Goal: Task Accomplishment & Management: Manage account settings

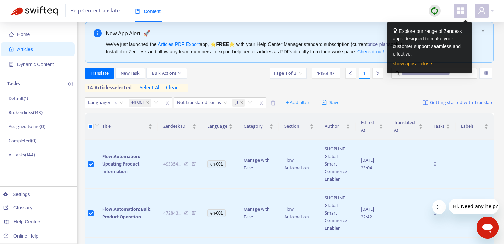
click at [462, 15] on span at bounding box center [461, 11] width 14 height 14
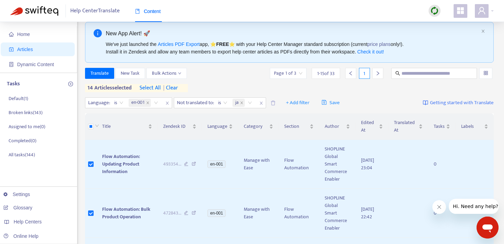
click at [371, 8] on div "Help Center Translate Content" at bounding box center [252, 11] width 504 height 22
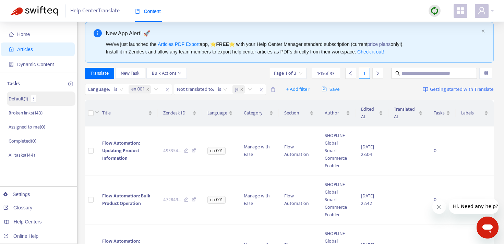
click at [19, 99] on p "Default ( 1 )" at bounding box center [19, 98] width 20 height 7
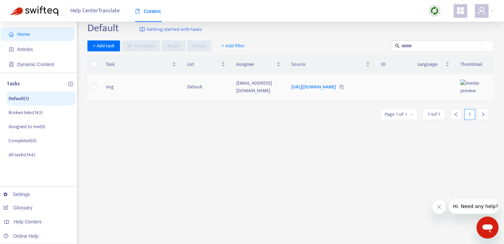
click at [147, 97] on td "img" at bounding box center [141, 87] width 81 height 26
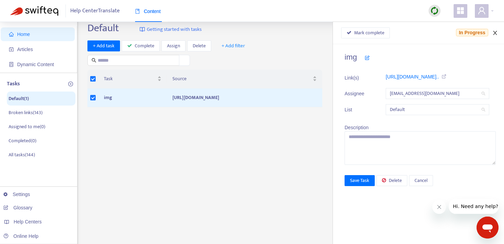
click at [497, 31] on icon "close" at bounding box center [495, 33] width 4 height 4
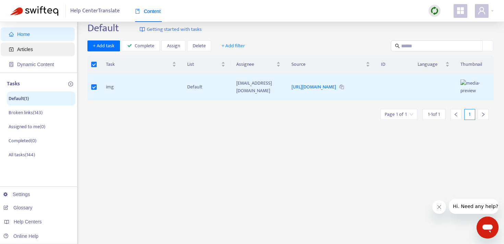
click at [46, 49] on span "Articles" at bounding box center [39, 50] width 60 height 14
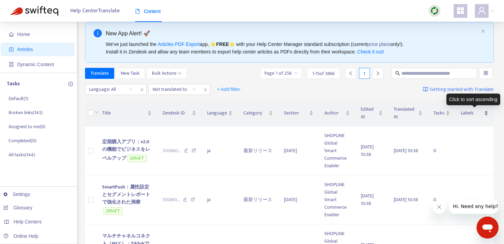
click at [469, 113] on span "Labels" at bounding box center [472, 113] width 22 height 8
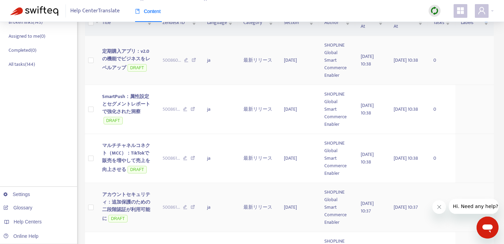
scroll to position [21, 0]
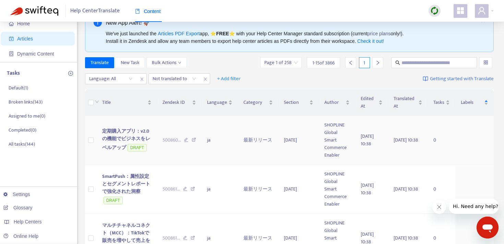
click at [236, 157] on td "ja" at bounding box center [220, 140] width 36 height 49
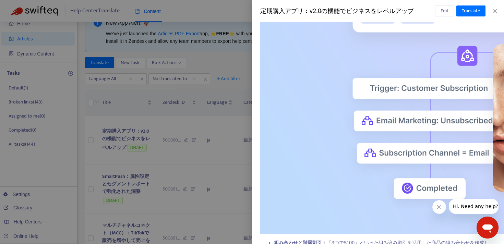
scroll to position [285, 0]
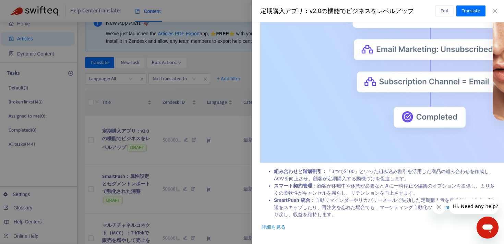
click at [270, 226] on link "詳細を見る" at bounding box center [274, 226] width 24 height 5
click at [237, 124] on div at bounding box center [252, 122] width 504 height 244
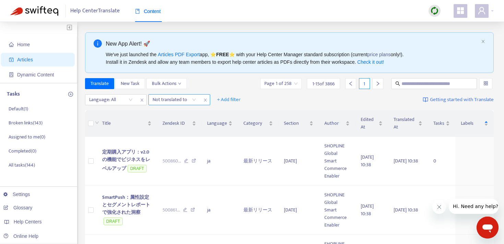
click at [205, 101] on icon "close" at bounding box center [205, 100] width 4 height 4
click at [142, 101] on icon "close" at bounding box center [142, 100] width 4 height 4
click at [109, 100] on span "+ Add filter" at bounding box center [104, 100] width 24 height 8
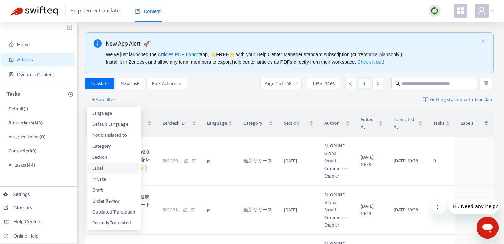
click at [122, 172] on span "Label" at bounding box center [113, 169] width 43 height 8
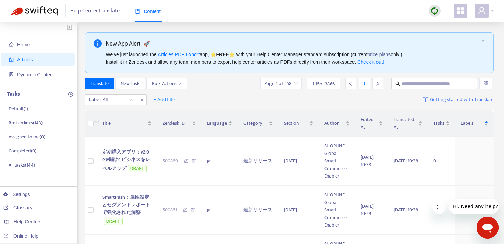
click at [243, 99] on div "Label: All + Add filter Getting started with Translate" at bounding box center [289, 100] width 409 height 16
click at [129, 99] on div "Label: All" at bounding box center [110, 100] width 51 height 10
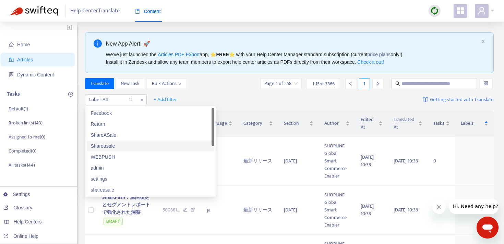
scroll to position [5, 0]
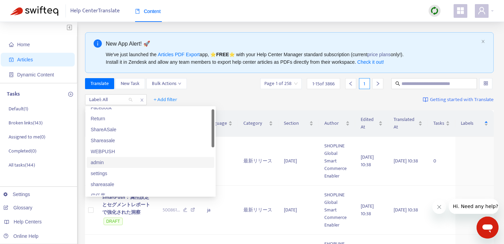
click at [138, 162] on div "admin" at bounding box center [150, 163] width 119 height 8
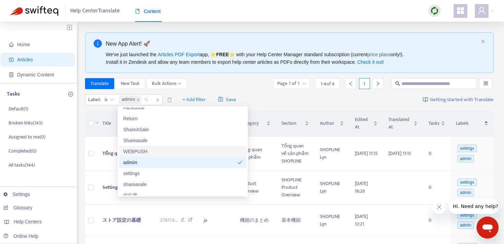
click at [356, 99] on div "Label : is admin + Add filter Save Getting started with Translate" at bounding box center [289, 100] width 409 height 16
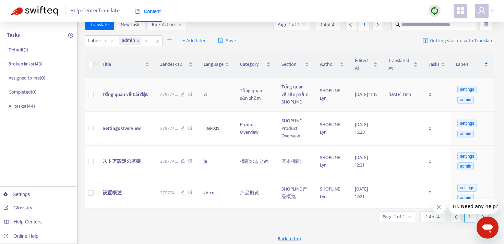
scroll to position [62, 0]
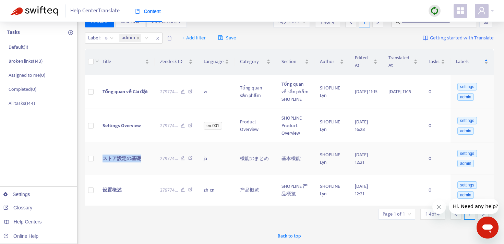
copy span "ストア設定の基礎"
drag, startPoint x: 144, startPoint y: 157, endPoint x: 103, endPoint y: 158, distance: 41.9
click at [102, 158] on td "ストア設定の基礎" at bounding box center [126, 159] width 58 height 32
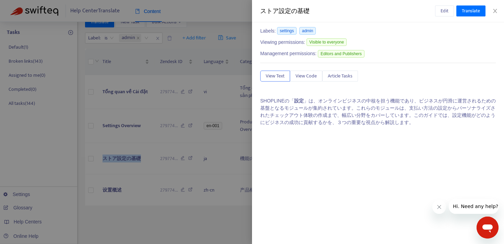
scroll to position [0, 0]
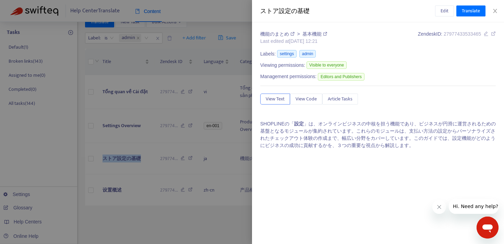
click at [311, 34] on link "基本機能" at bounding box center [315, 33] width 25 height 5
click at [176, 222] on div at bounding box center [252, 122] width 504 height 244
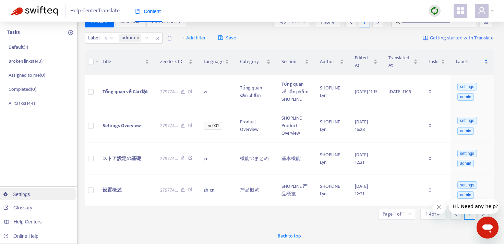
click at [22, 197] on link "Settings" at bounding box center [16, 194] width 27 height 5
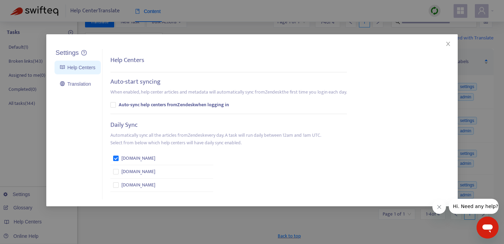
click at [161, 225] on div "Settings Help Centers Translation Settings Help Centers Auto-start syncing When…" at bounding box center [252, 122] width 504 height 244
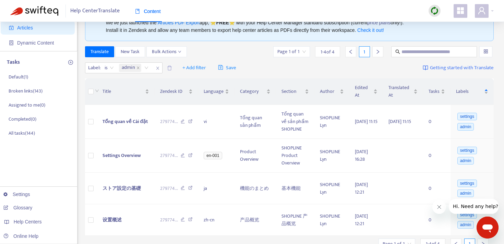
scroll to position [30, 0]
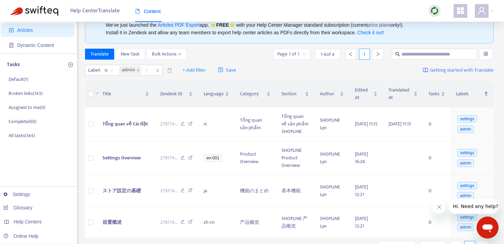
click at [70, 64] on icon "plus-circle" at bounding box center [70, 64] width 5 height 5
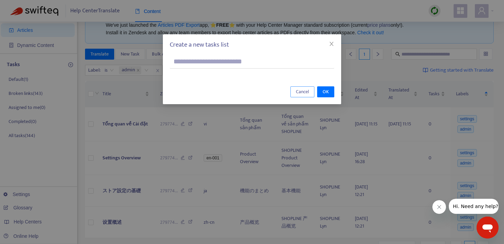
click at [298, 93] on span "Cancel" at bounding box center [302, 92] width 13 height 8
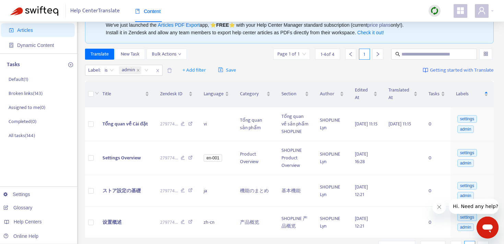
click at [71, 64] on icon "plus-circle" at bounding box center [70, 64] width 5 height 5
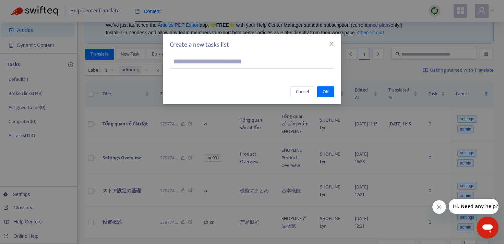
click at [229, 62] on input "text" at bounding box center [252, 62] width 165 height 14
type input "**"
click at [325, 91] on span "OK" at bounding box center [326, 92] width 6 height 8
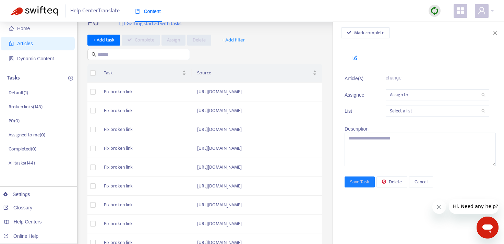
scroll to position [0, 0]
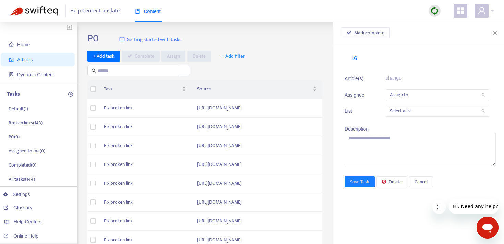
click at [355, 58] on icon at bounding box center [355, 57] width 5 height 5
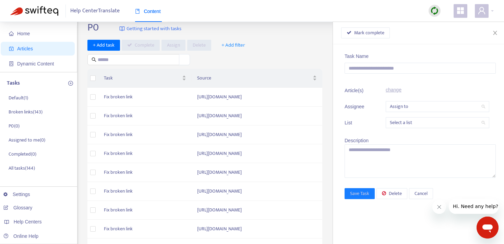
scroll to position [14, 0]
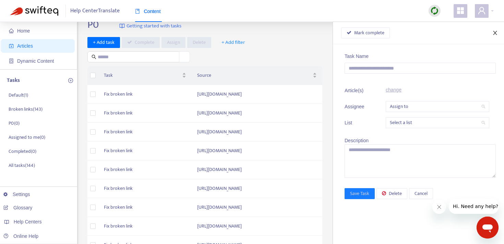
click at [496, 30] on icon "close" at bounding box center [495, 32] width 5 height 5
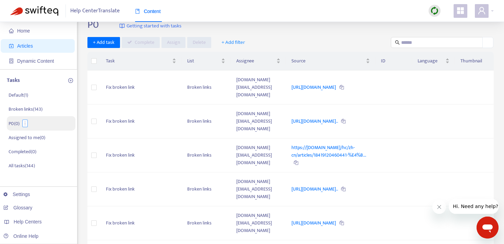
click at [24, 125] on icon "more" at bounding box center [25, 123] width 5 height 5
click at [34, 149] on span "Delete" at bounding box center [34, 146] width 13 height 8
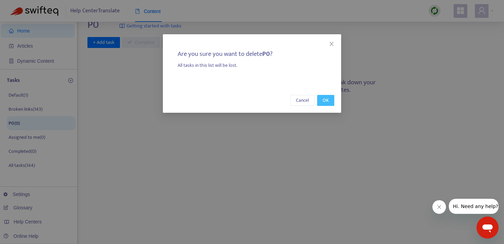
click at [325, 101] on span "OK" at bounding box center [326, 101] width 6 height 8
